Goal: Find specific page/section: Find specific page/section

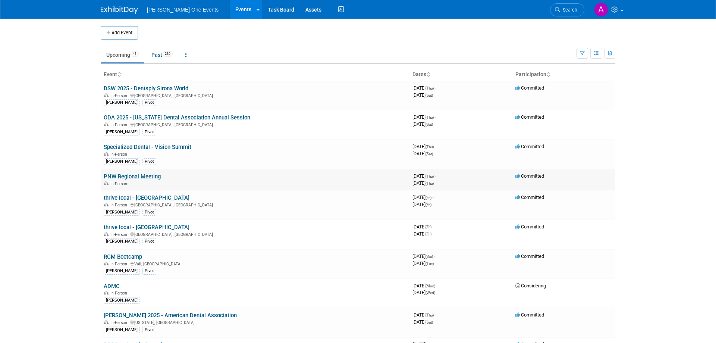
click at [128, 175] on link "PNW Regional Meeting" at bounding box center [132, 176] width 57 height 7
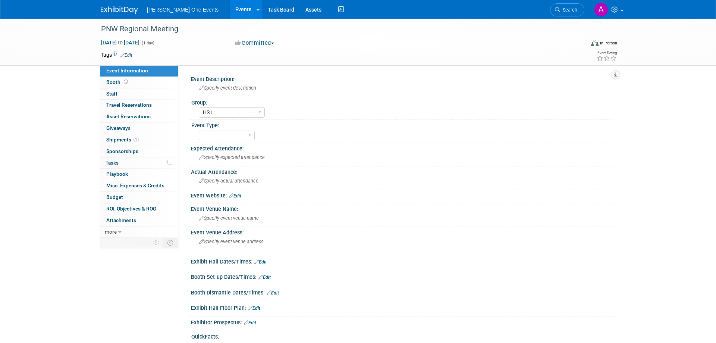
select select "HS1"
click at [133, 140] on span "1" at bounding box center [136, 140] width 6 height 6
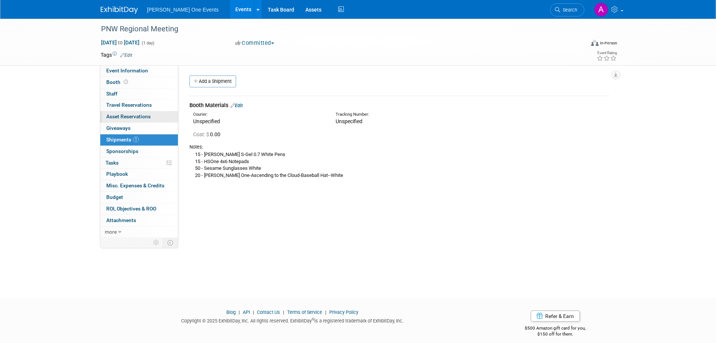
click at [120, 118] on span "Asset Reservations 0" at bounding box center [128, 116] width 44 height 6
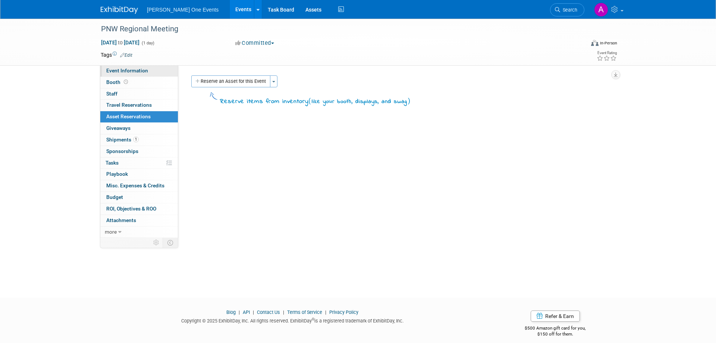
click at [106, 71] on link "Event Information" at bounding box center [139, 70] width 78 height 11
select select "HS1"
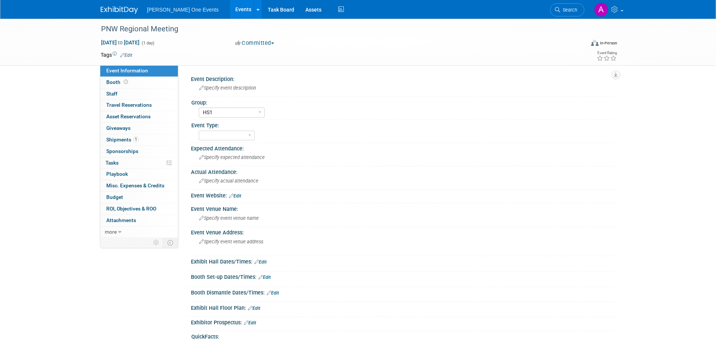
click at [115, 2] on div at bounding box center [124, 7] width 46 height 14
click at [113, 8] on img at bounding box center [119, 9] width 37 height 7
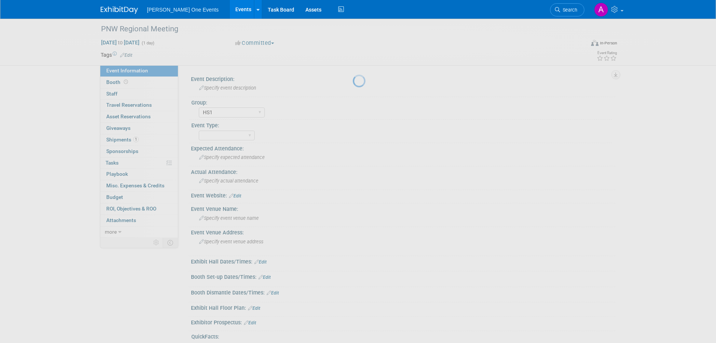
click at [177, 7] on span "[PERSON_NAME] One Events" at bounding box center [183, 10] width 72 height 6
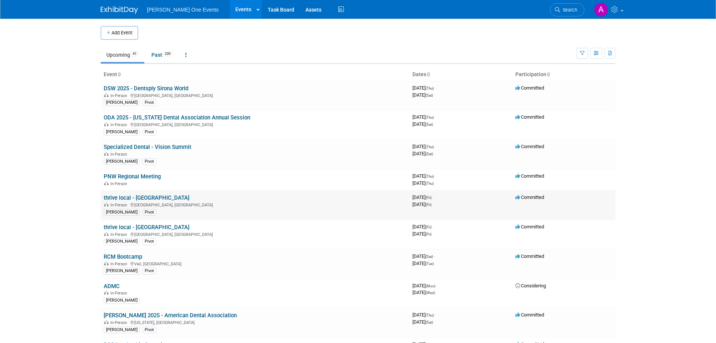
click at [134, 196] on link "thrive local - [GEOGRAPHIC_DATA]" at bounding box center [147, 197] width 86 height 7
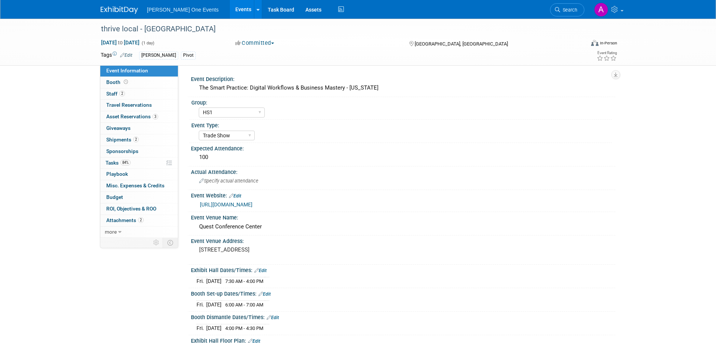
select select "HS1"
select select "Trade Show"
click at [126, 118] on span "Asset Reservations 3" at bounding box center [132, 116] width 52 height 6
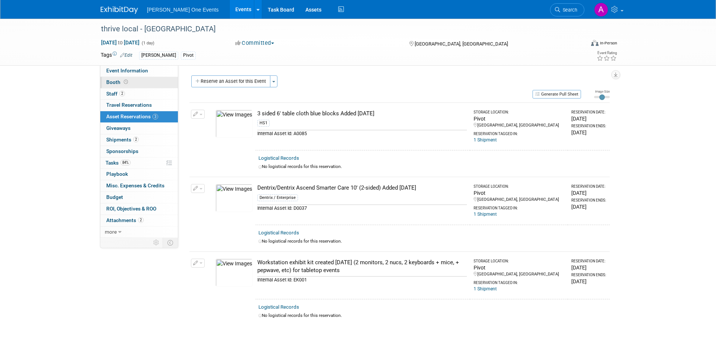
click at [127, 84] on span at bounding box center [125, 82] width 7 height 6
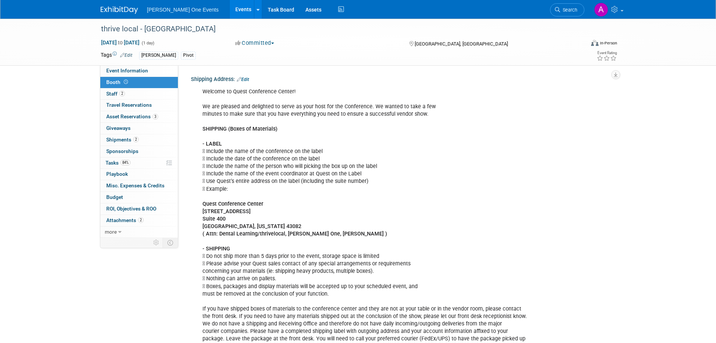
click at [466, 180] on div "Welcome to Quest Conference Center! We are pleased and delighted to serve as yo…" at bounding box center [365, 230] width 336 height 292
